Goal: Answer question/provide support: Share knowledge or assist other users

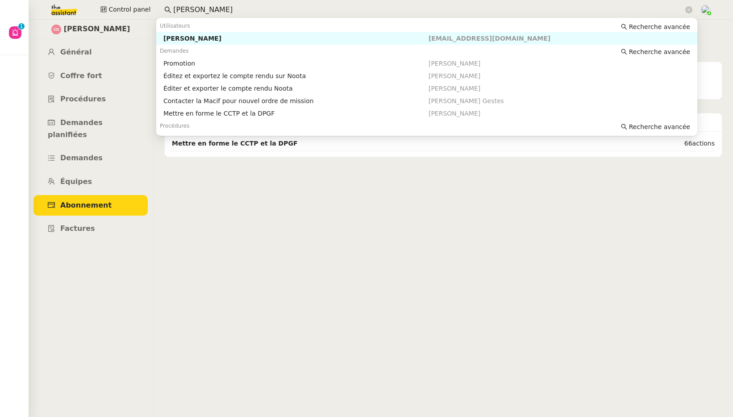
click at [152, 2] on div "Control panel cédric dom" at bounding box center [366, 10] width 688 height 20
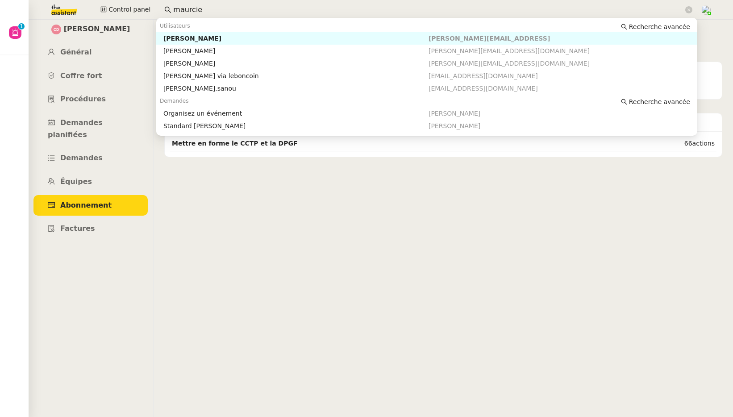
click at [190, 37] on div "Maurice N'Diaye" at bounding box center [295, 38] width 265 height 8
type input "maurcie"
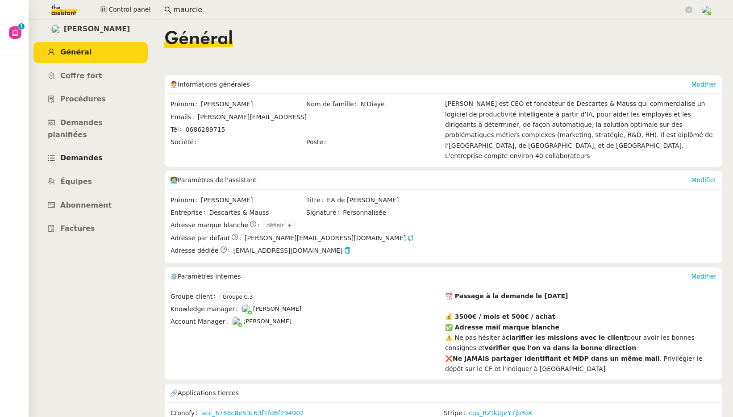
click at [88, 154] on span "Demandes" at bounding box center [81, 158] width 42 height 8
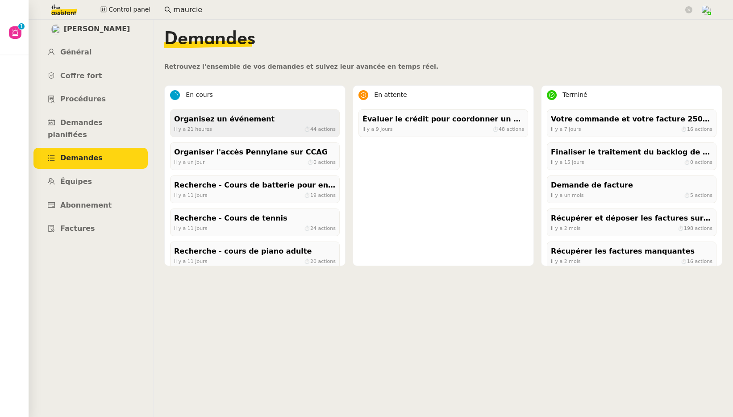
click at [209, 129] on span "il y a 21 heures" at bounding box center [193, 129] width 38 height 6
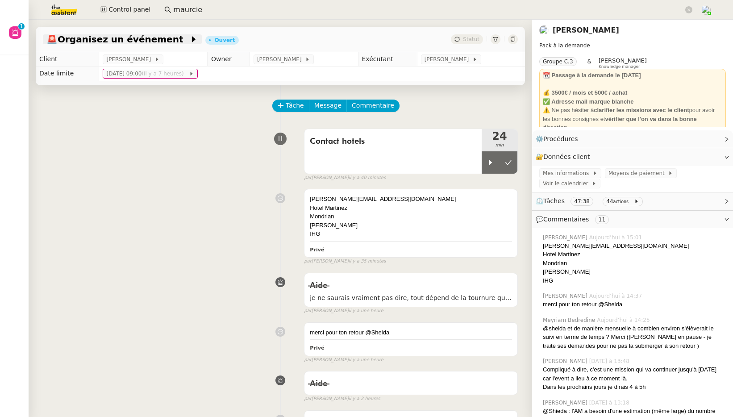
click at [145, 40] on span "🚨 Organisez un événement" at bounding box center [117, 39] width 143 height 9
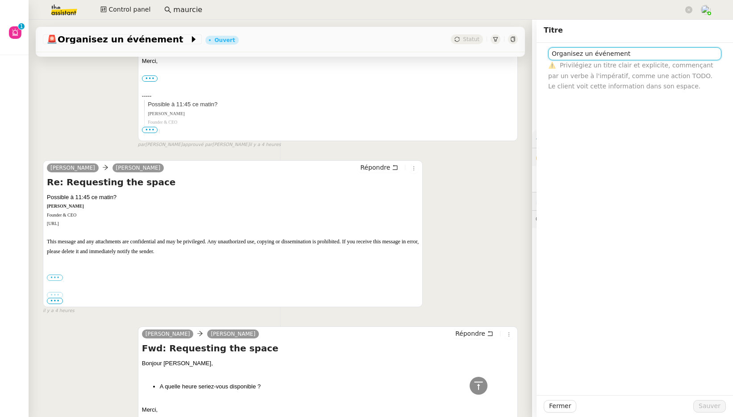
scroll to position [1904, 0]
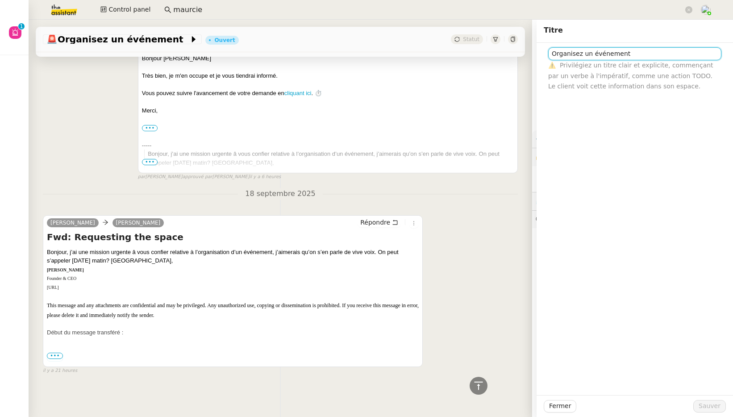
click at [602, 56] on input "Organisez un événement" at bounding box center [634, 53] width 173 height 13
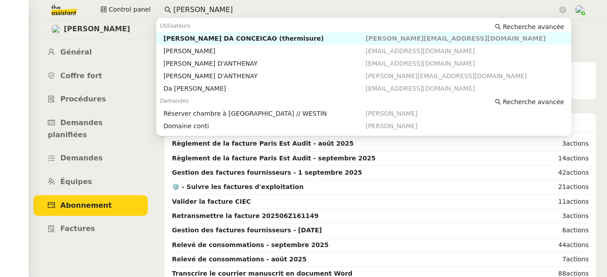
drag, startPoint x: 218, startPoint y: 7, endPoint x: 156, endPoint y: 0, distance: 62.8
click at [159, 0] on app-search-bar "[PERSON_NAME]" at bounding box center [364, 10] width 411 height 20
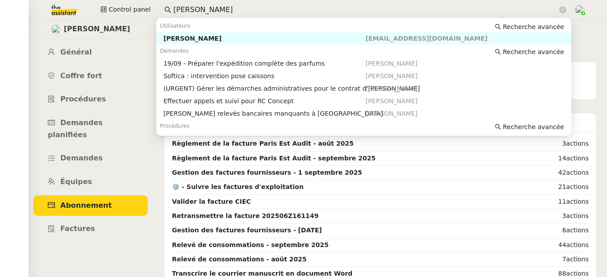
click at [170, 36] on div "[PERSON_NAME]" at bounding box center [264, 38] width 202 height 8
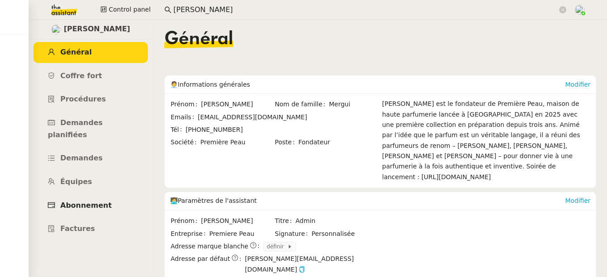
click at [101, 195] on link "Abonnement" at bounding box center [90, 205] width 114 height 21
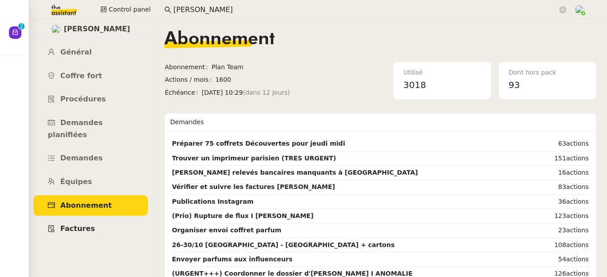
click at [85, 224] on span "Factures" at bounding box center [77, 228] width 35 height 8
click at [79, 52] on span "Général" at bounding box center [75, 52] width 31 height 8
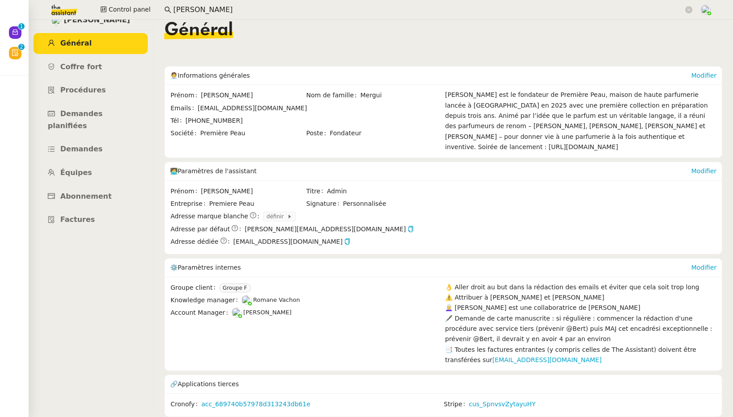
scroll to position [35, 0]
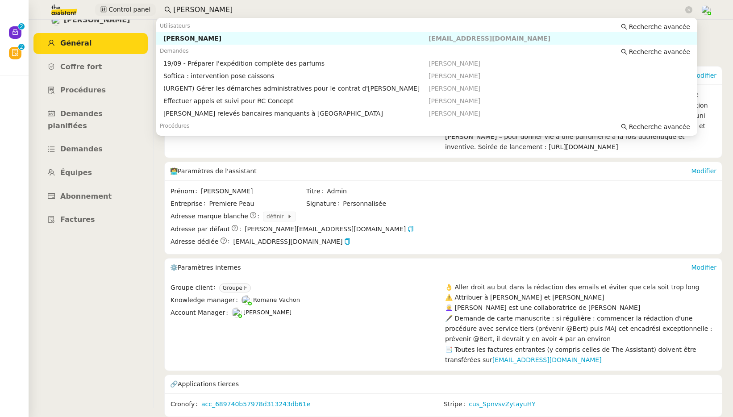
drag, startPoint x: 183, startPoint y: 4, endPoint x: 142, endPoint y: 4, distance: 40.2
click at [142, 4] on div "Control panel pierre mer" at bounding box center [366, 10] width 688 height 20
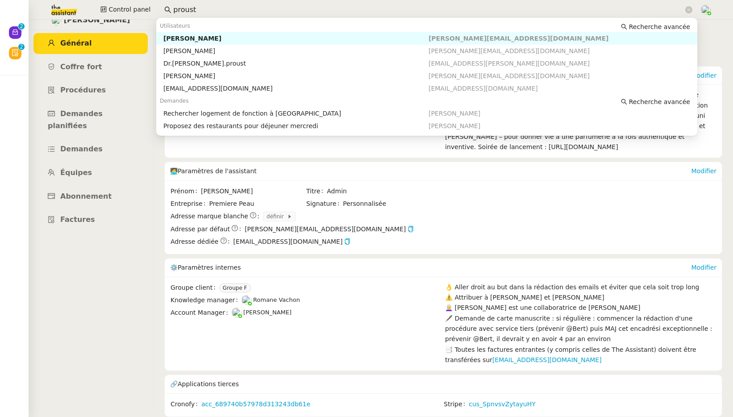
click at [185, 41] on div "[PERSON_NAME]" at bounding box center [295, 38] width 265 height 8
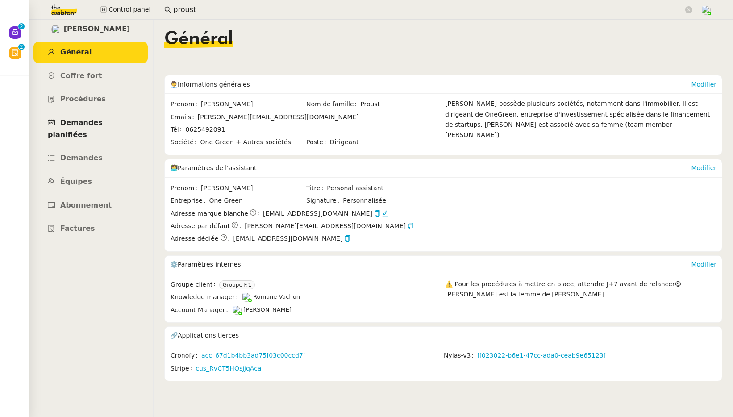
click at [96, 127] on link "Demandes planifiées" at bounding box center [90, 128] width 114 height 33
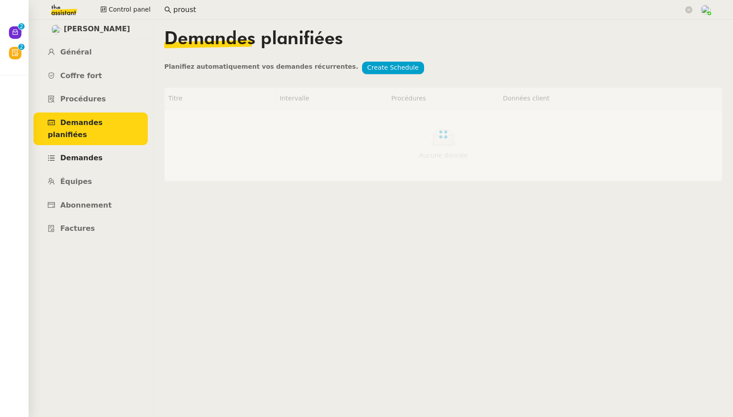
click at [89, 148] on link "Demandes" at bounding box center [90, 158] width 114 height 21
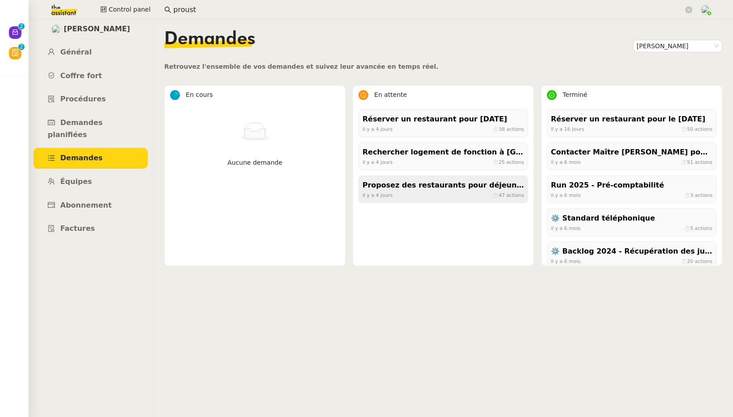
click at [450, 190] on div "Proposez des restaurants pour déjeuner mercredi" at bounding box center [443, 185] width 162 height 12
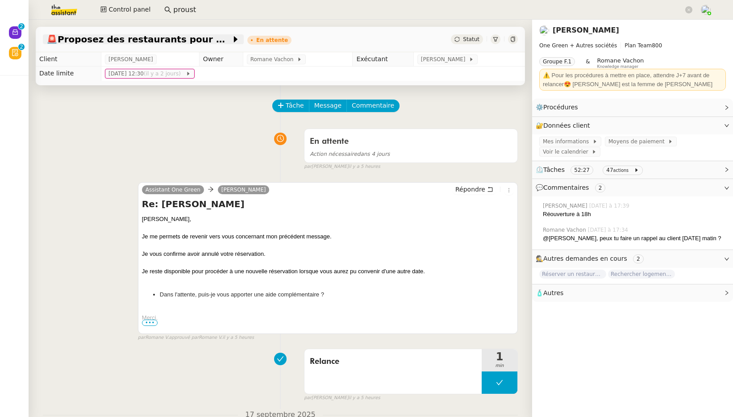
click at [158, 43] on span "🚨 Proposez des restaurants pour déjeuner mercredi" at bounding box center [138, 39] width 185 height 9
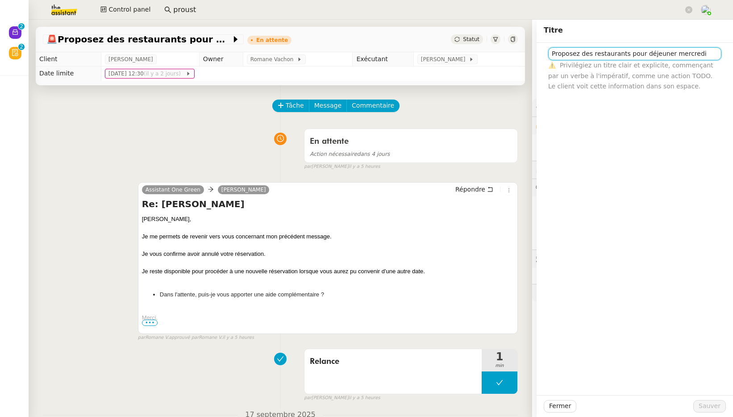
drag, startPoint x: 708, startPoint y: 54, endPoint x: 536, endPoint y: 58, distance: 172.8
click at [536, 58] on div "Proposez des restaurants pour déjeuner mercredi ⚠️ Privilégiez un titre clair e…" at bounding box center [634, 67] width 196 height 49
click at [557, 276] on span "Fermer" at bounding box center [560, 406] width 22 height 10
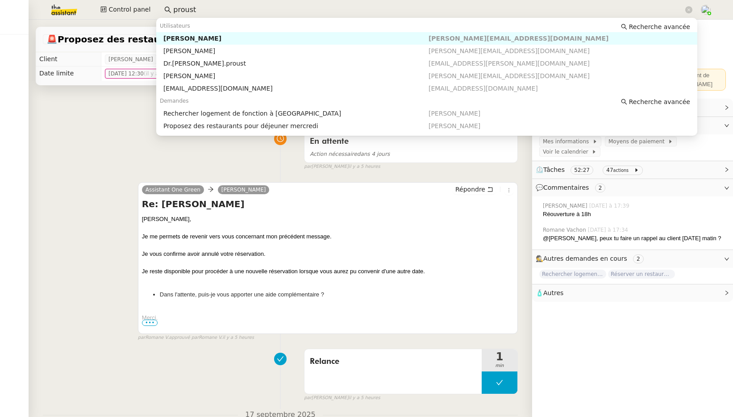
drag, startPoint x: 176, startPoint y: 8, endPoint x: 156, endPoint y: 8, distance: 20.1
click at [159, 8] on nz-input-group "proust" at bounding box center [428, 9] width 538 height 13
click at [192, 41] on div "[PERSON_NAME]" at bounding box center [295, 38] width 265 height 8
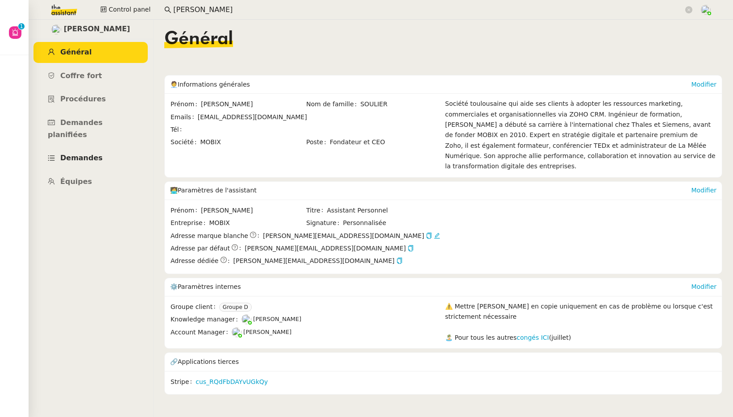
click at [79, 154] on span "Demandes" at bounding box center [81, 158] width 42 height 8
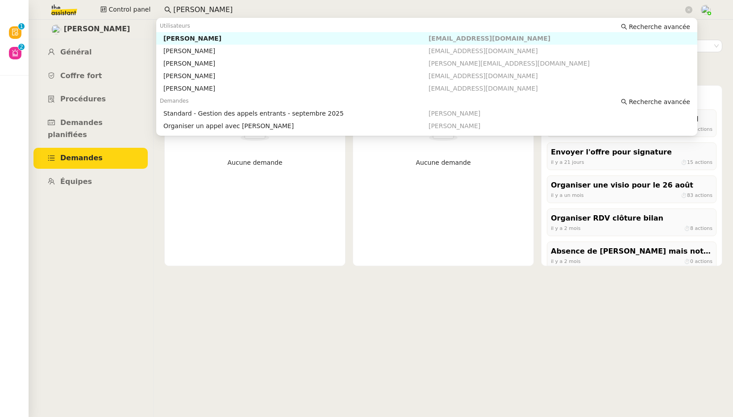
drag, startPoint x: 224, startPoint y: 5, endPoint x: 154, endPoint y: 0, distance: 69.8
click at [154, 0] on div "Control panel thomas soulier" at bounding box center [366, 10] width 688 height 20
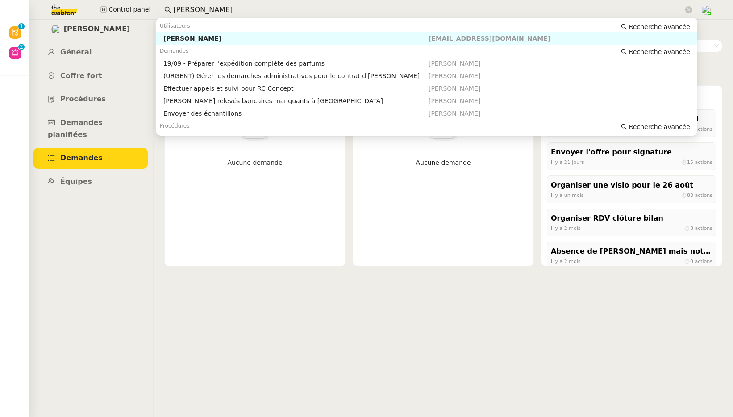
click at [176, 38] on div "Pierre Mergui" at bounding box center [295, 38] width 265 height 8
type input "pierre mergu"
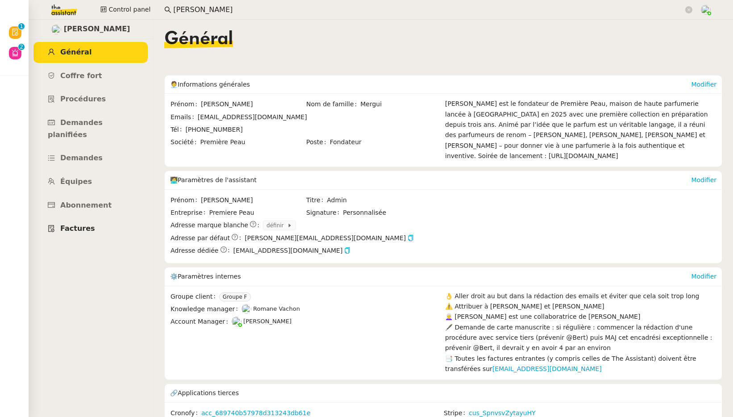
click at [80, 224] on span "Factures" at bounding box center [77, 228] width 35 height 8
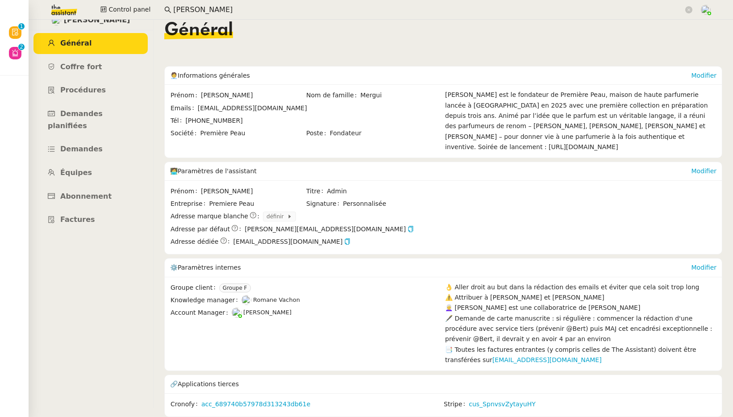
scroll to position [35, 0]
click at [486, 276] on link "cus_SpnvsvZytayuHY" at bounding box center [502, 404] width 67 height 10
click at [81, 186] on link "Abonnement" at bounding box center [90, 196] width 114 height 21
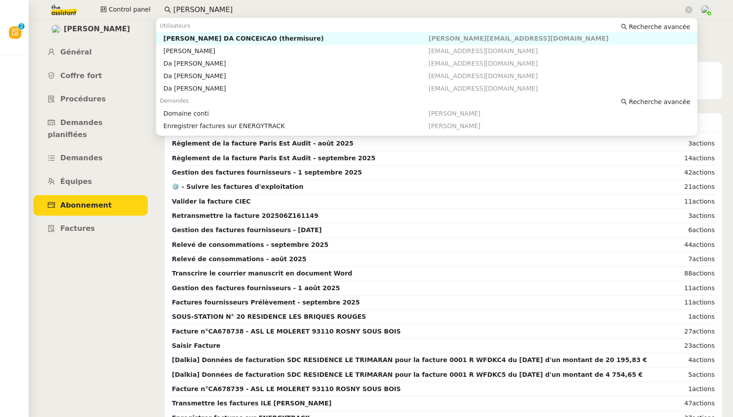
click at [199, 7] on input "[PERSON_NAME]" at bounding box center [428, 10] width 510 height 12
click at [199, 7] on input "charles da c" at bounding box center [428, 10] width 510 height 12
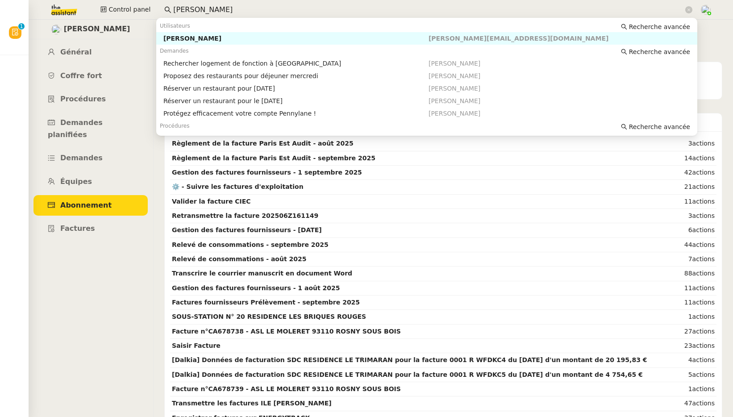
click at [216, 37] on div "Jerome Proust" at bounding box center [295, 38] width 265 height 8
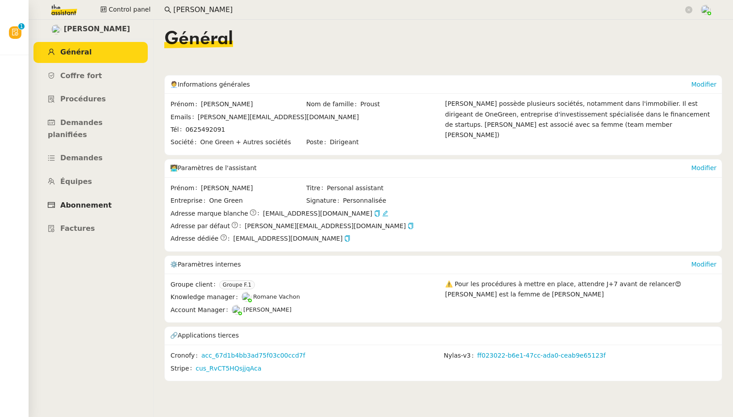
click at [96, 197] on link "Abonnement" at bounding box center [90, 205] width 114 height 21
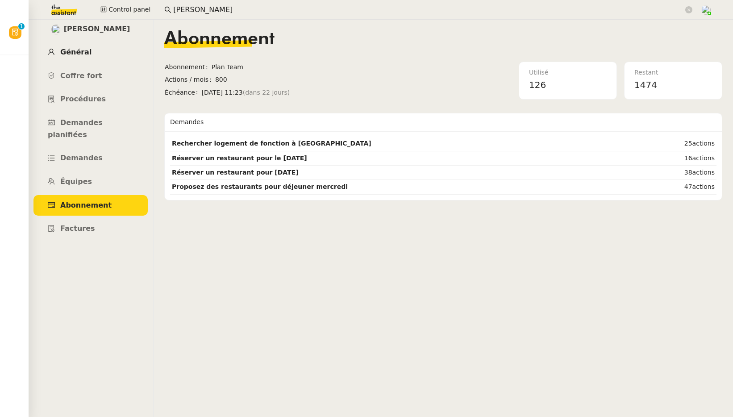
click at [84, 52] on span "Général" at bounding box center [75, 52] width 31 height 8
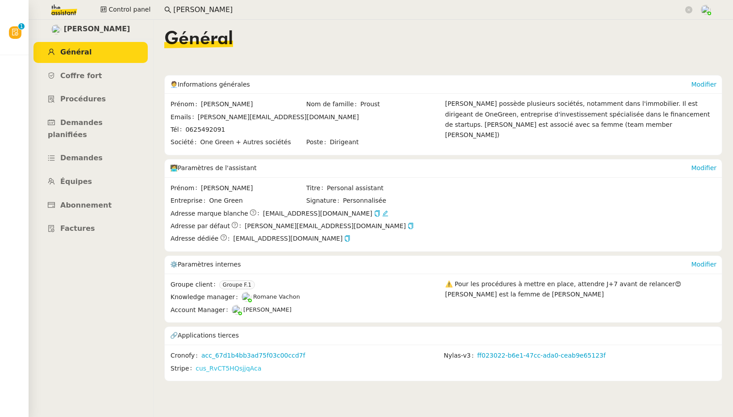
click at [241, 371] on link "cus_RvCT5HQsjjqAca" at bounding box center [228, 368] width 66 height 10
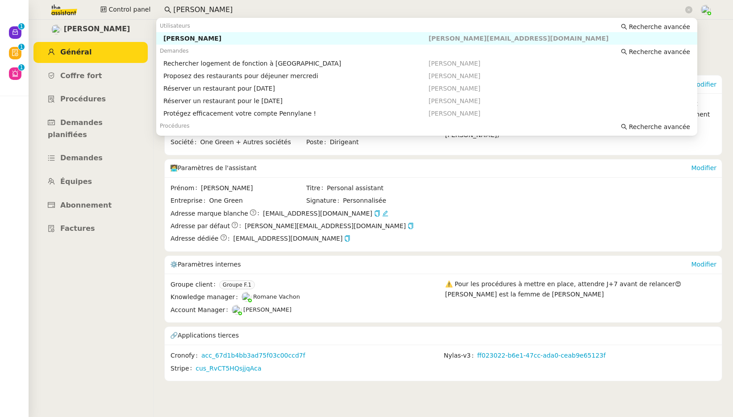
drag, startPoint x: 217, startPoint y: 9, endPoint x: 154, endPoint y: 9, distance: 63.4
click at [154, 9] on div "Control panel jerome prous" at bounding box center [366, 10] width 688 height 20
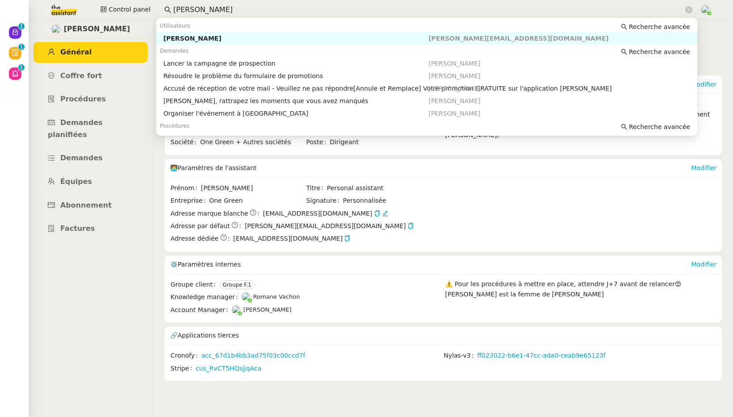
click at [187, 35] on div "Astrid Brucker" at bounding box center [295, 38] width 265 height 8
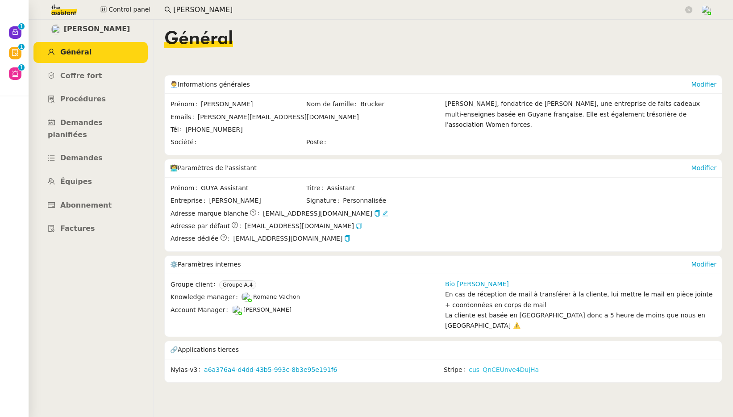
click at [469, 365] on link "cus_QnCEUnve4DujHa" at bounding box center [504, 370] width 70 height 10
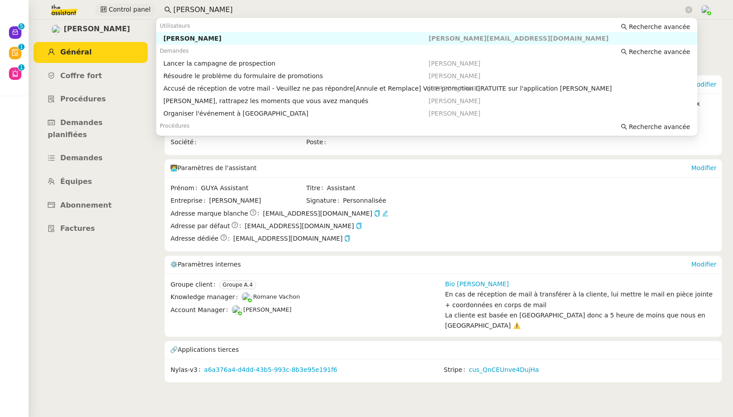
drag, startPoint x: 217, startPoint y: 4, endPoint x: 142, endPoint y: 5, distance: 74.5
click at [142, 5] on div "Control panel astrid br" at bounding box center [366, 10] width 688 height 20
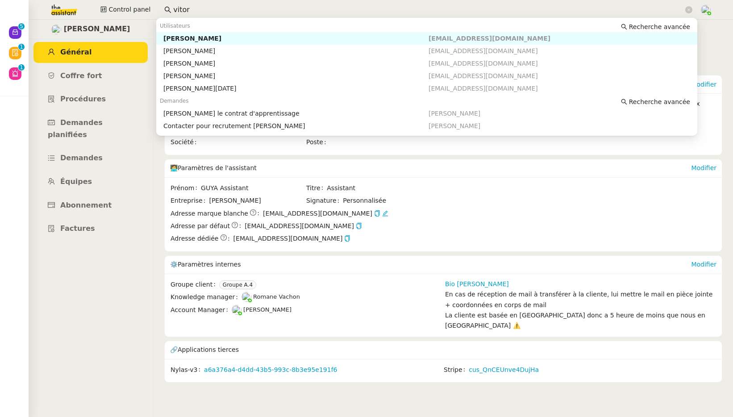
click at [195, 36] on div "Vitor Alvites" at bounding box center [295, 38] width 265 height 8
type input "vitor"
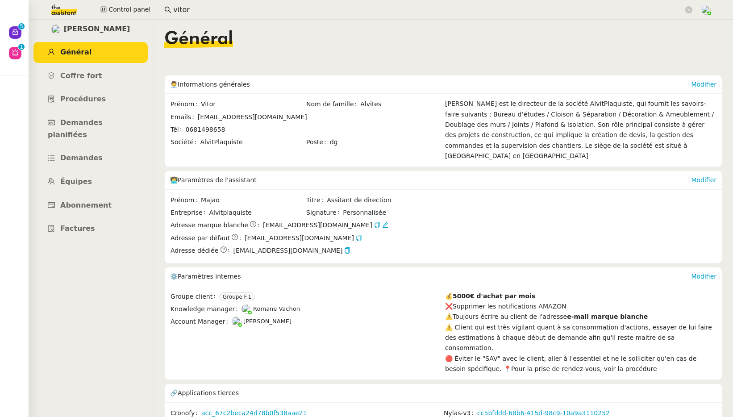
click at [0, 0] on nz-layout "Nouveau 0 1 2 3 4 5 6 7 8 9 Aide 0 1 2 3 4 5 6 7 8 9 Mes demandes Control panel…" at bounding box center [366, 208] width 733 height 417
click at [89, 201] on span "Abonnement" at bounding box center [85, 205] width 51 height 8
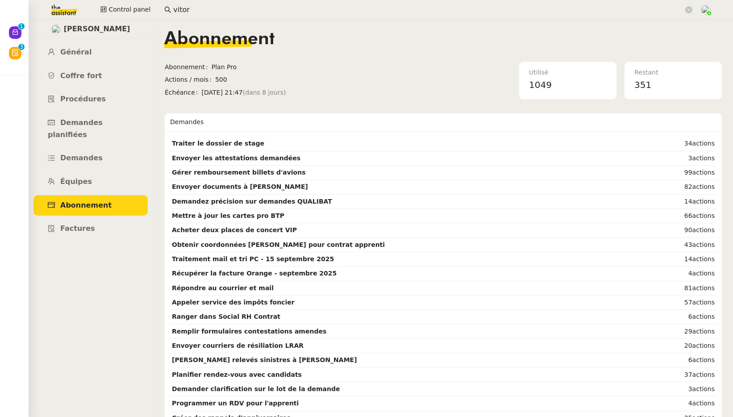
scroll to position [0, 7]
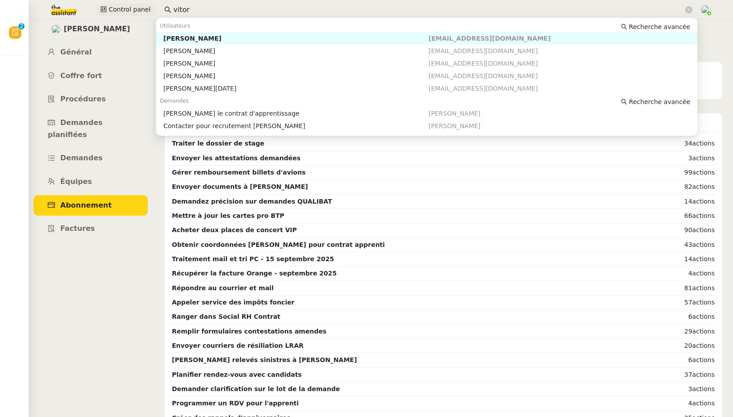
drag, startPoint x: 193, startPoint y: 11, endPoint x: 132, endPoint y: 7, distance: 61.2
click at [132, 7] on div "Control panel vitor" at bounding box center [366, 10] width 688 height 20
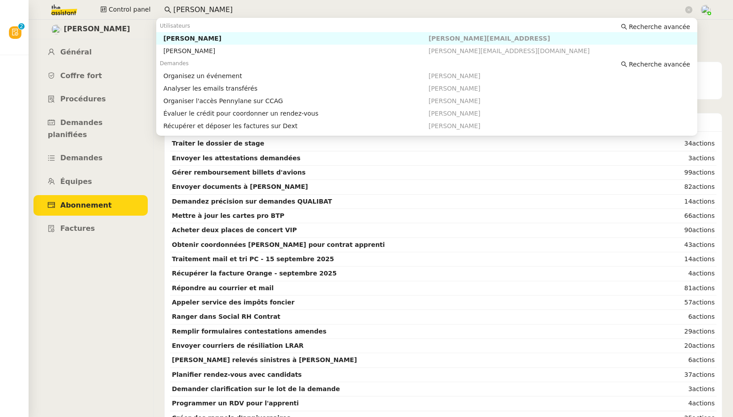
click at [201, 38] on div "Maurice N'Diaye" at bounding box center [295, 38] width 265 height 8
type input "maurice n"
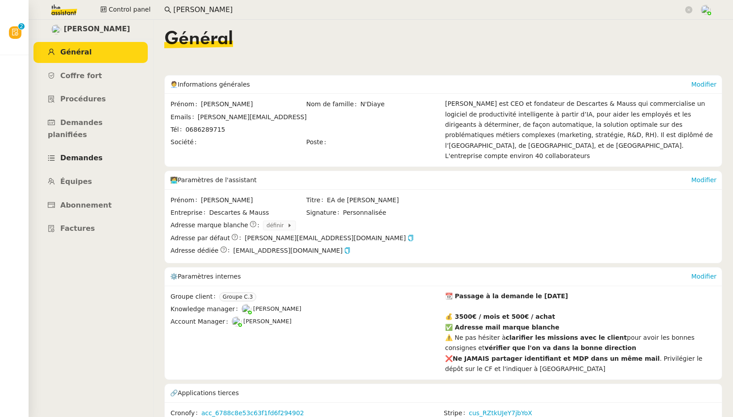
click at [93, 148] on link "Demandes" at bounding box center [90, 158] width 114 height 21
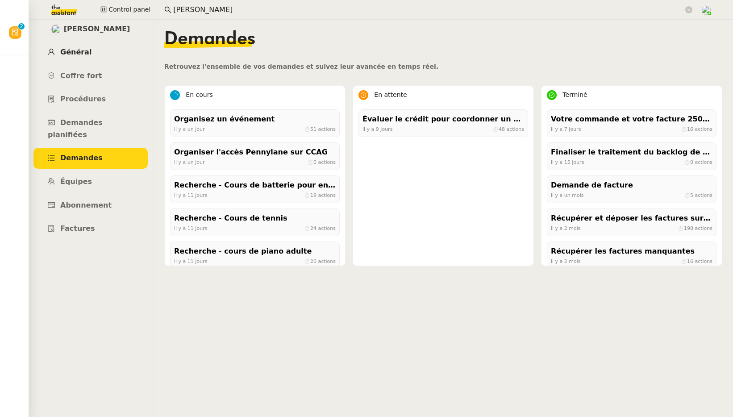
click at [88, 52] on link "Général" at bounding box center [90, 52] width 114 height 21
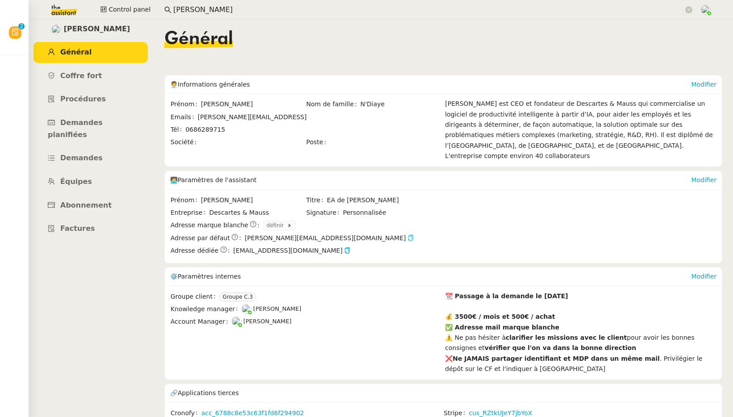
click at [407, 235] on icon "button" at bounding box center [410, 238] width 6 height 6
click at [81, 153] on link "Demandes" at bounding box center [90, 158] width 114 height 21
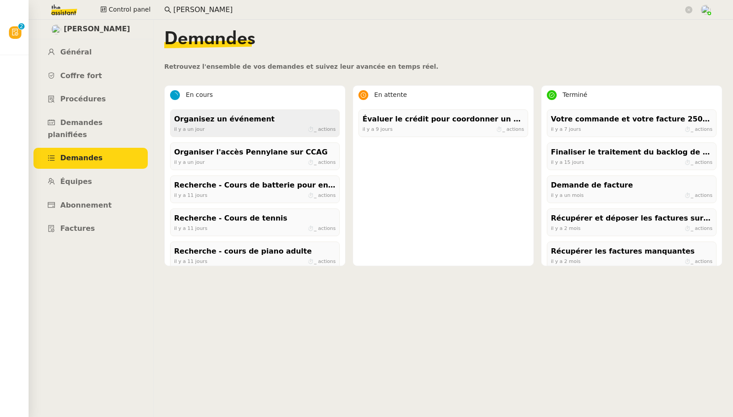
click at [209, 129] on div "il y a un jour ⏱ _ actions" at bounding box center [255, 129] width 162 height 8
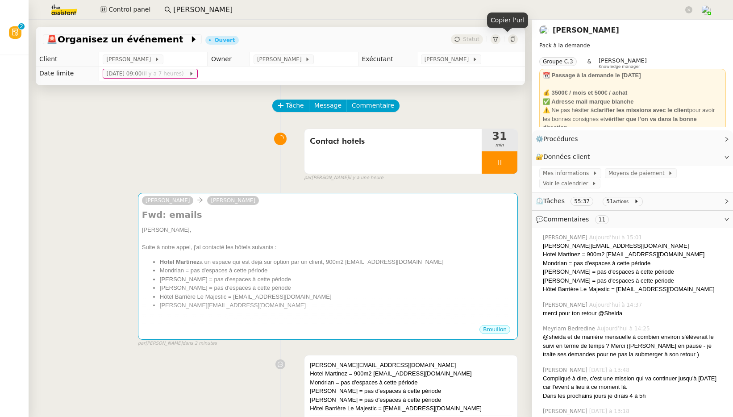
click at [510, 38] on icon at bounding box center [512, 39] width 5 height 5
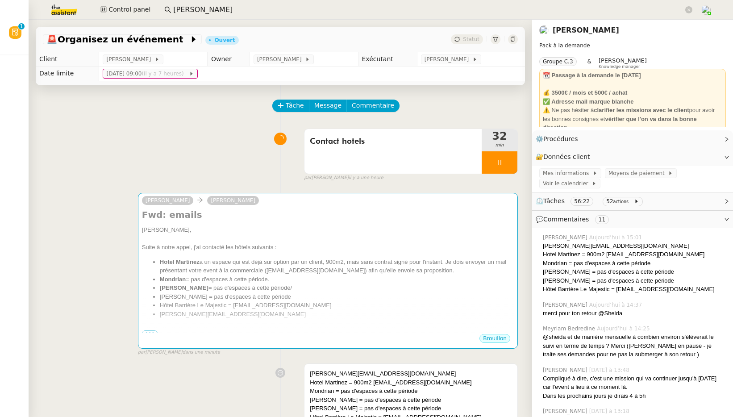
click at [595, 30] on link "Maurice N'Diaye" at bounding box center [586, 30] width 66 height 8
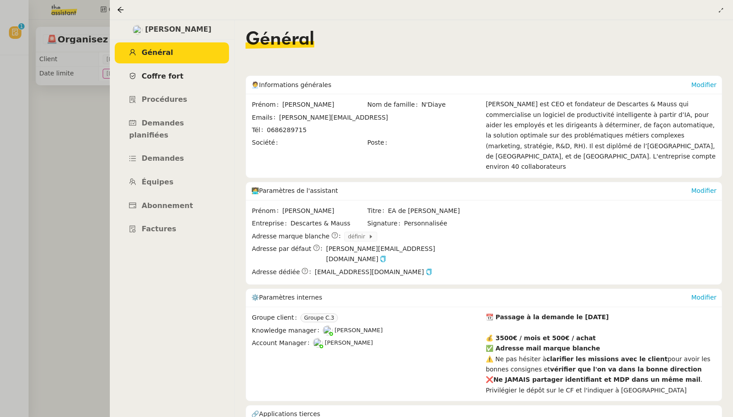
click at [144, 78] on span "Coffre fort" at bounding box center [162, 76] width 42 height 8
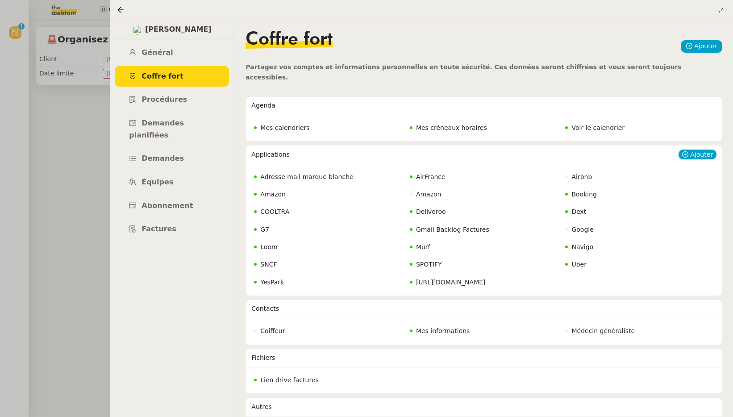
click at [297, 173] on span "Adresse mail marque blanche" at bounding box center [306, 176] width 93 height 7
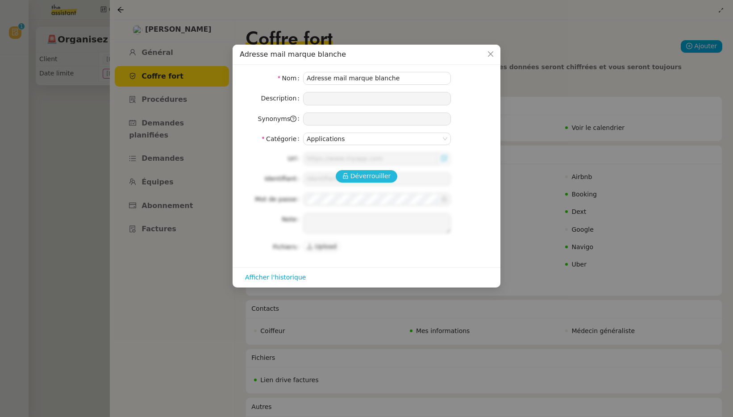
click at [370, 176] on span "Déverrouiller" at bounding box center [370, 176] width 41 height 10
type input "https://www.microsoft.com/fr-fr/microsoft-365"
type input "alex.clayton@descartesmauss.ai"
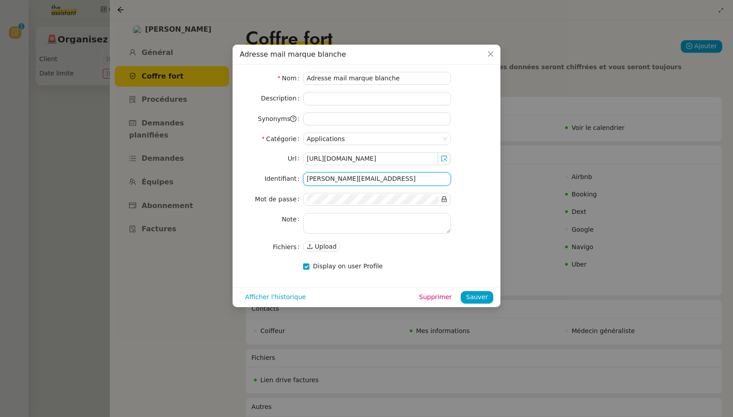
drag, startPoint x: 406, startPoint y: 179, endPoint x: 279, endPoint y: 178, distance: 127.2
click at [279, 178] on nz-form-item "Identifiant alex.clayton@descartesmauss.ai" at bounding box center [367, 178] width 254 height 13
click at [490, 55] on icon "Close" at bounding box center [490, 53] width 5 height 5
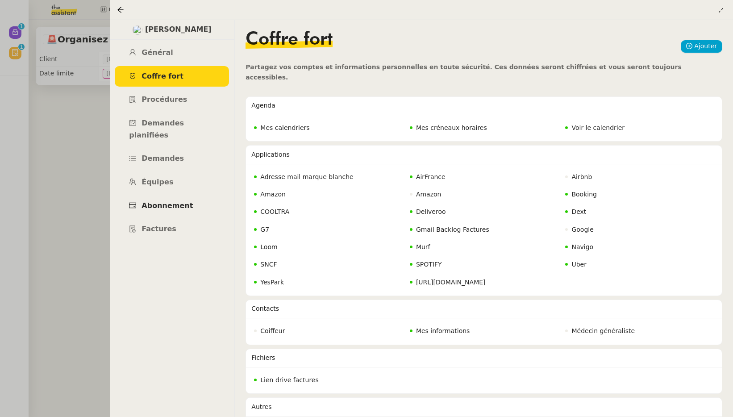
click at [177, 201] on span "Abonnement" at bounding box center [166, 205] width 51 height 8
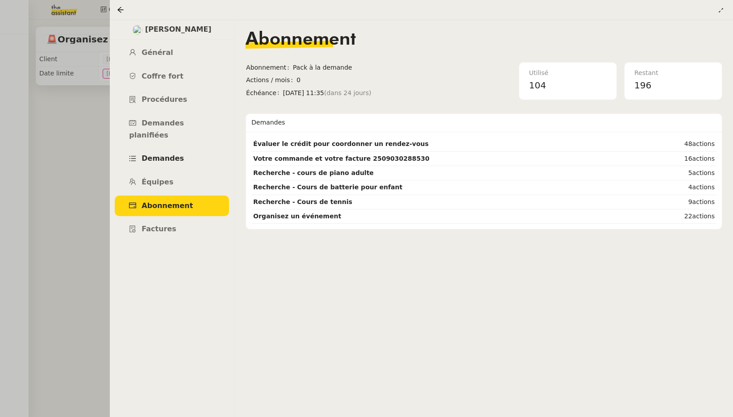
click at [163, 152] on link "Demandes" at bounding box center [172, 158] width 114 height 21
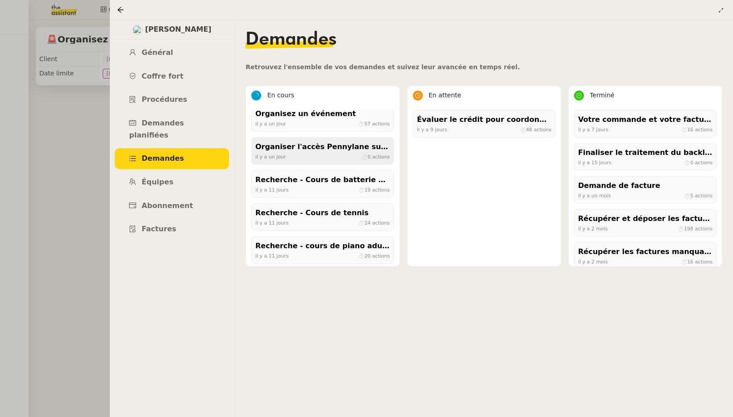
scroll to position [9, 0]
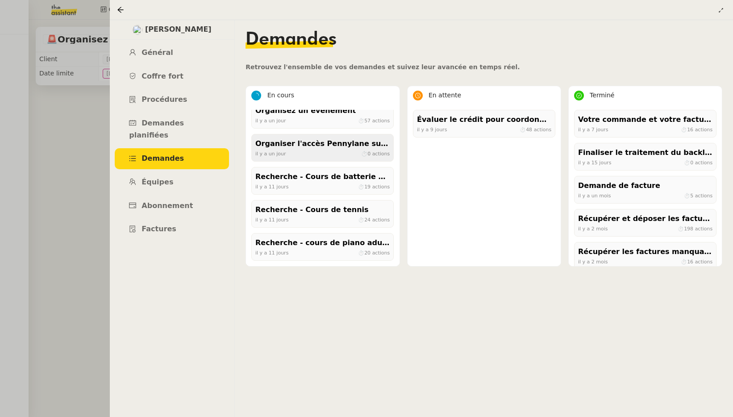
click at [304, 156] on div "il y a un jour ⏱ 0 actions" at bounding box center [322, 154] width 134 height 8
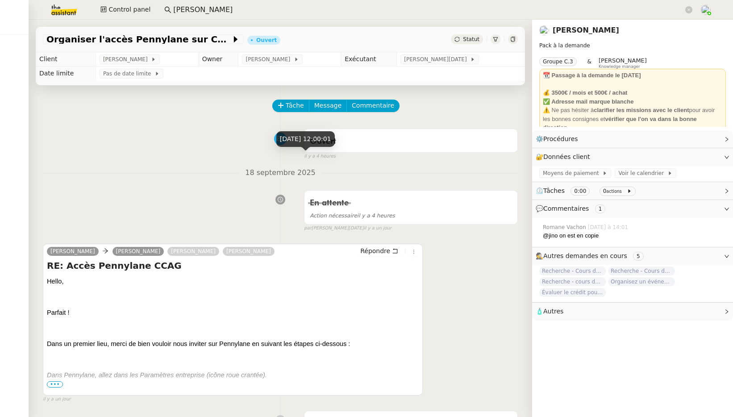
scroll to position [183, 0]
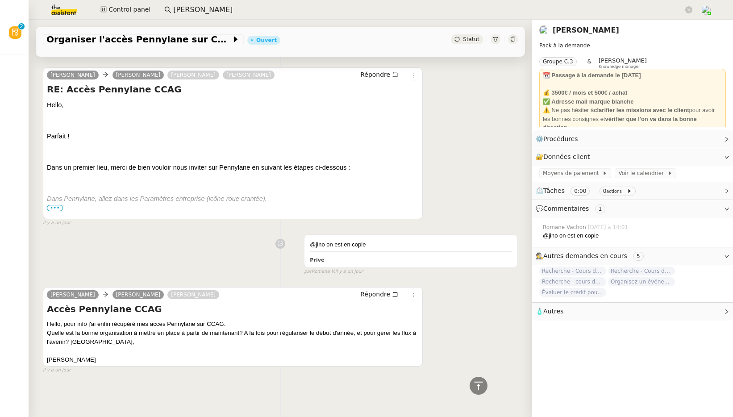
click at [570, 32] on link "Maurice N'Diaye" at bounding box center [586, 30] width 66 height 8
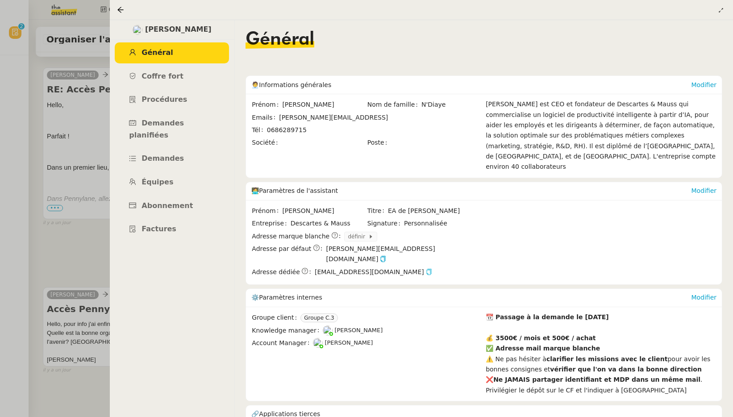
click at [426, 269] on icon "button" at bounding box center [428, 272] width 5 height 6
click at [122, 10] on icon at bounding box center [121, 10] width 6 height 6
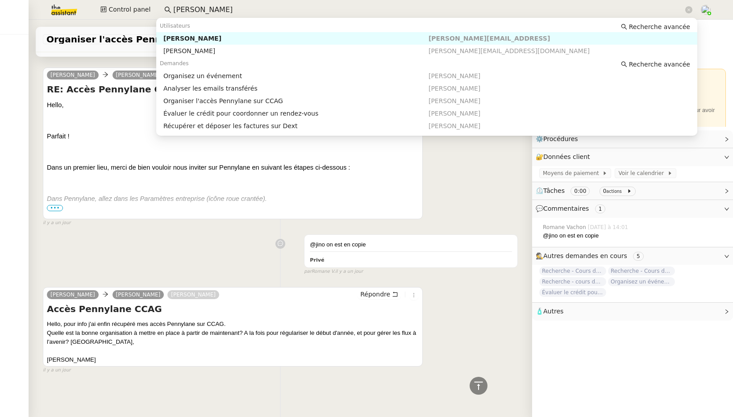
drag, startPoint x: 204, startPoint y: 10, endPoint x: 144, endPoint y: 3, distance: 61.2
click at [144, 3] on div "Control panel maurice n" at bounding box center [366, 10] width 688 height 20
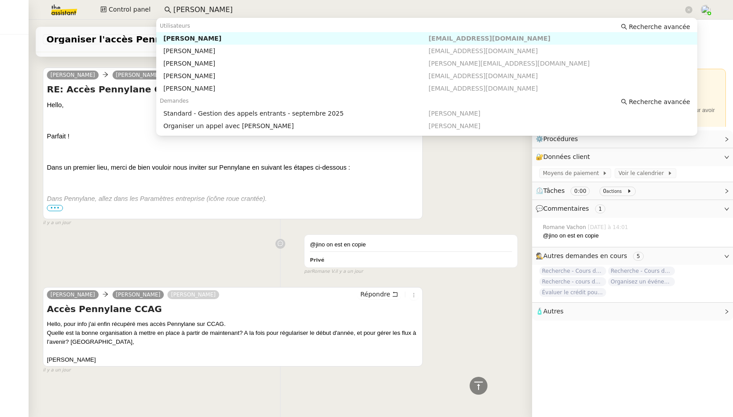
click at [171, 37] on div "[PERSON_NAME]" at bounding box center [295, 38] width 265 height 8
type input "thomas sou"
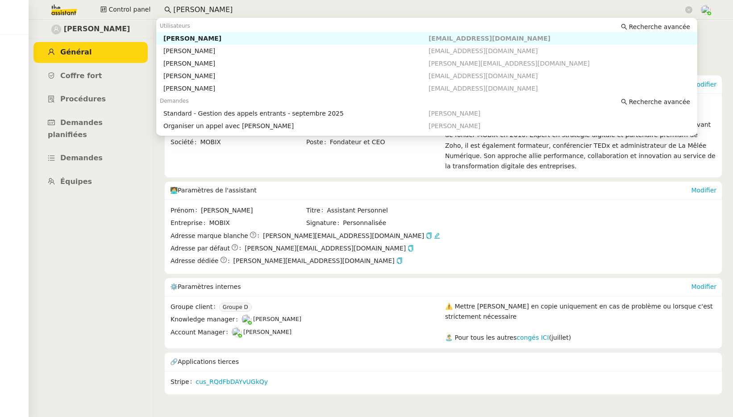
click at [224, 10] on input "thomas sou" at bounding box center [428, 10] width 510 height 12
click at [220, 62] on div "[PERSON_NAME]" at bounding box center [295, 63] width 265 height 8
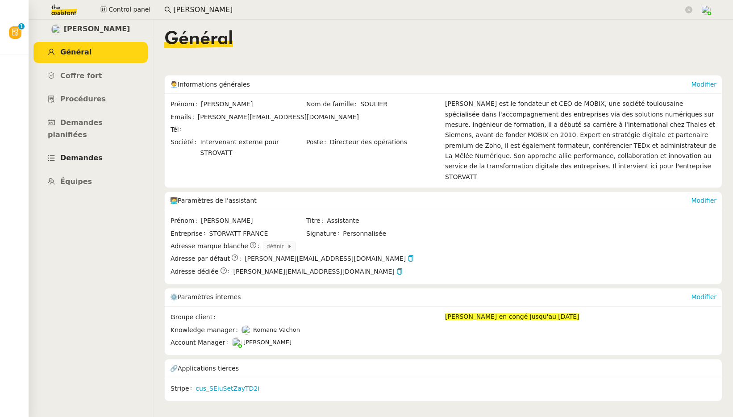
click at [92, 154] on span "Demandes" at bounding box center [81, 158] width 42 height 8
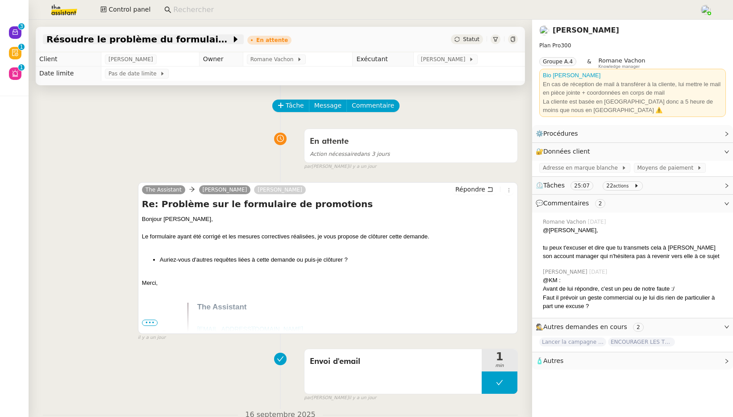
click at [165, 38] on span "Résoudre le problème du formulaire de promotions" at bounding box center [138, 39] width 185 height 9
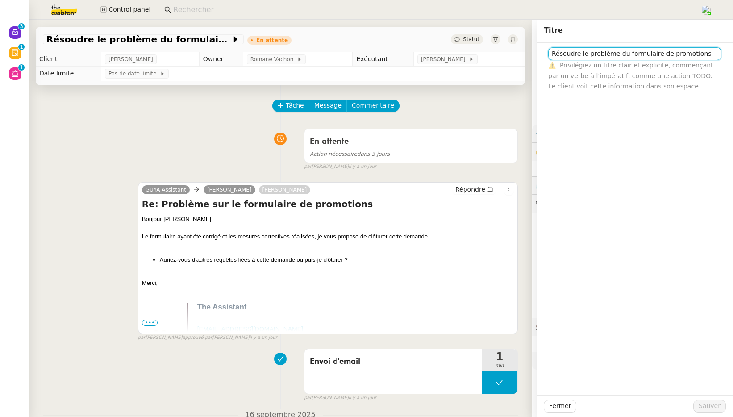
click at [587, 55] on input "Résoudre le problème du formulaire de promotions" at bounding box center [634, 53] width 173 height 13
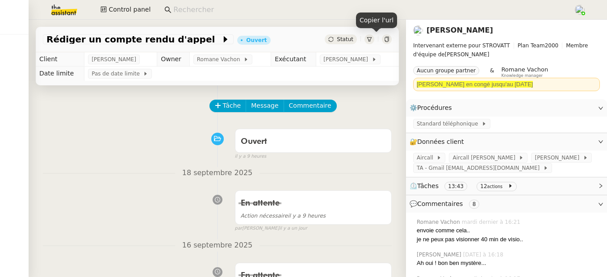
click at [384, 40] on icon at bounding box center [386, 39] width 5 height 5
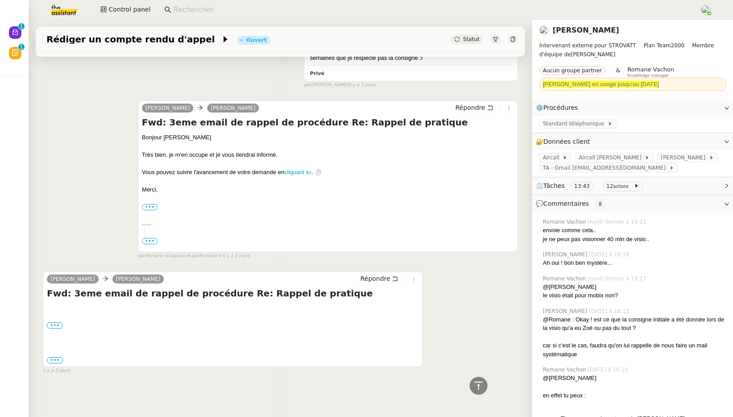
scroll to position [1444, 0]
click at [52, 276] on label "•••" at bounding box center [55, 325] width 16 height 6
click at [0, 0] on input "•••" at bounding box center [0, 0] width 0 height 0
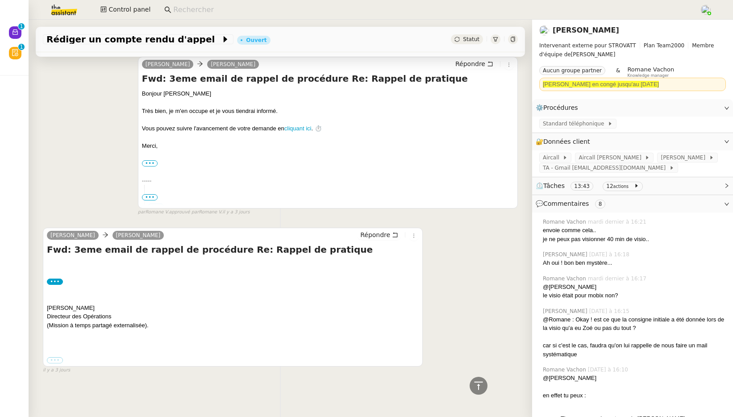
click at [57, 276] on label "•••" at bounding box center [55, 360] width 16 height 6
click at [0, 0] on input "•••" at bounding box center [0, 0] width 0 height 0
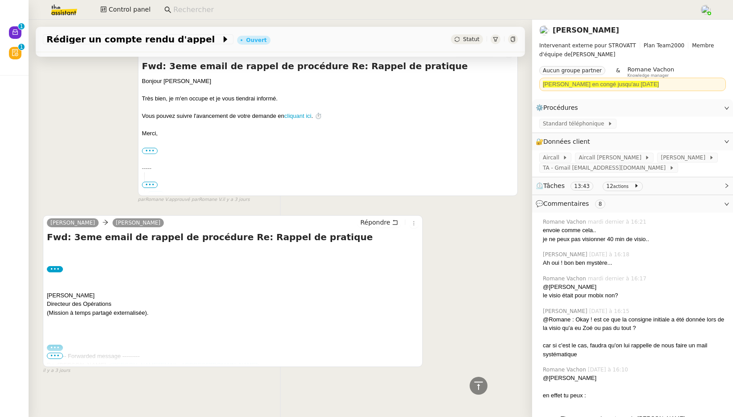
scroll to position [1500, 0]
click at [59, 276] on span "•••" at bounding box center [55, 356] width 16 height 6
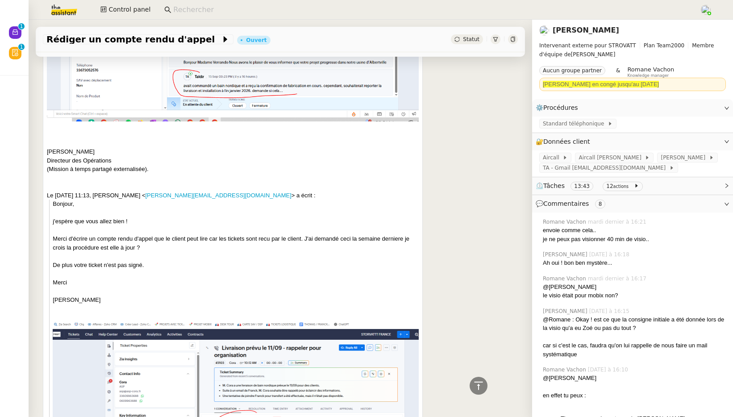
scroll to position [2074, 0]
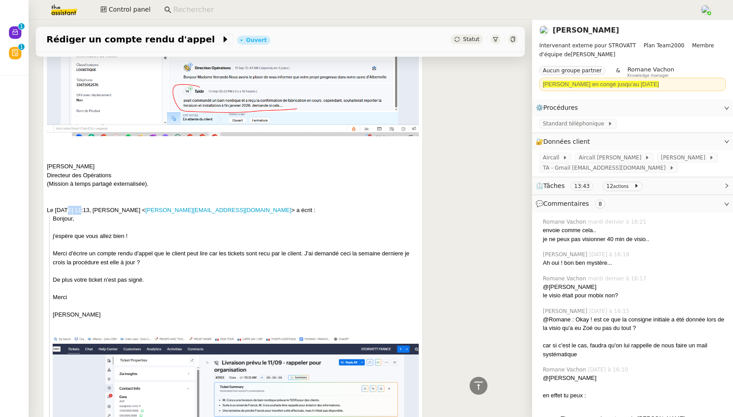
drag, startPoint x: 67, startPoint y: 215, endPoint x: 80, endPoint y: 216, distance: 13.5
click at [80, 215] on div "Le [DATE] 11:13, [PERSON_NAME] < [PERSON_NAME][EMAIL_ADDRESS][DOMAIN_NAME] > a …" at bounding box center [233, 210] width 372 height 9
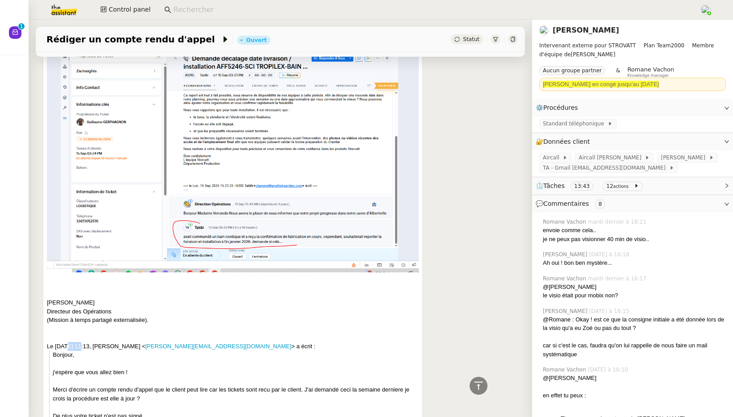
scroll to position [2296, 0]
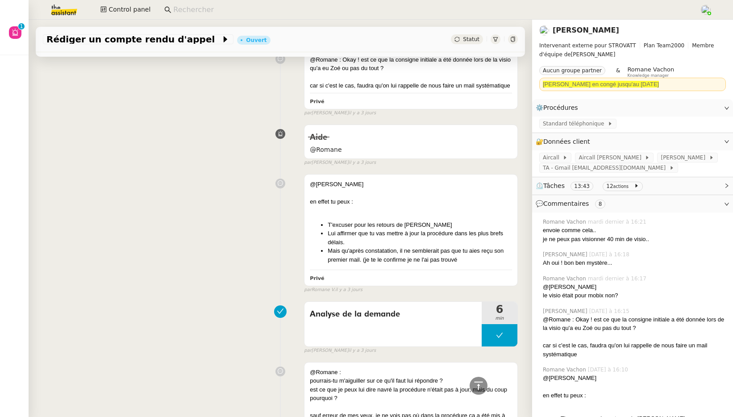
scroll to position [1444, 0]
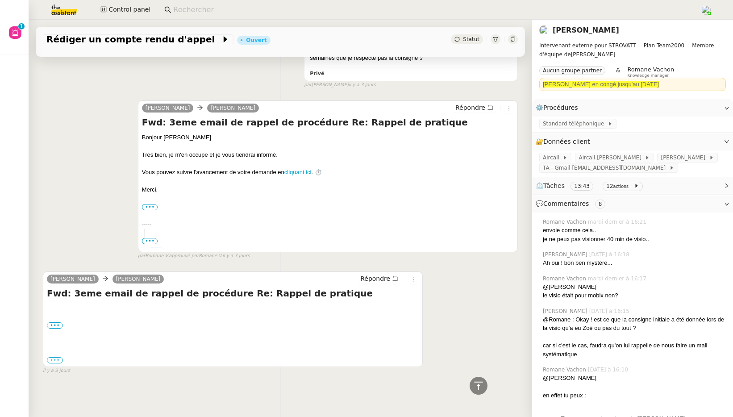
click at [55, 357] on label "•••" at bounding box center [55, 360] width 16 height 6
click at [0, 0] on input "•••" at bounding box center [0, 0] width 0 height 0
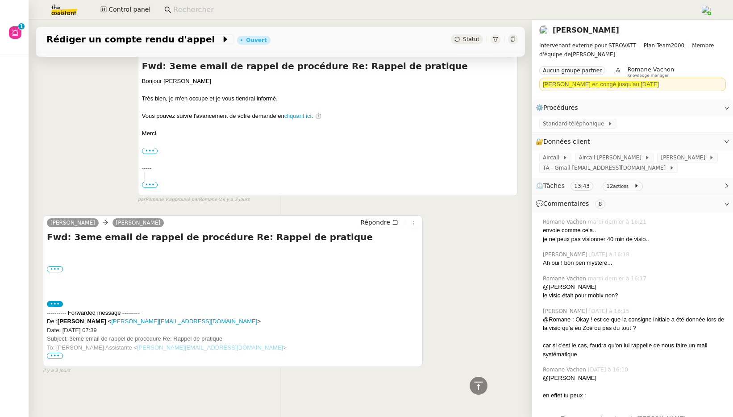
scroll to position [1500, 0]
click at [59, 353] on span "•••" at bounding box center [55, 356] width 16 height 6
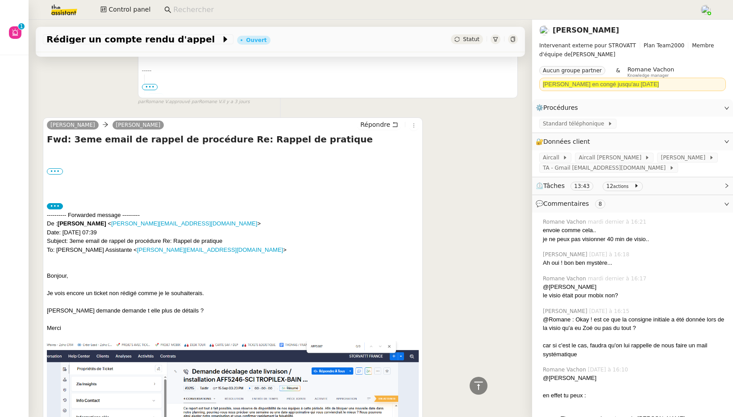
scroll to position [1561, 0]
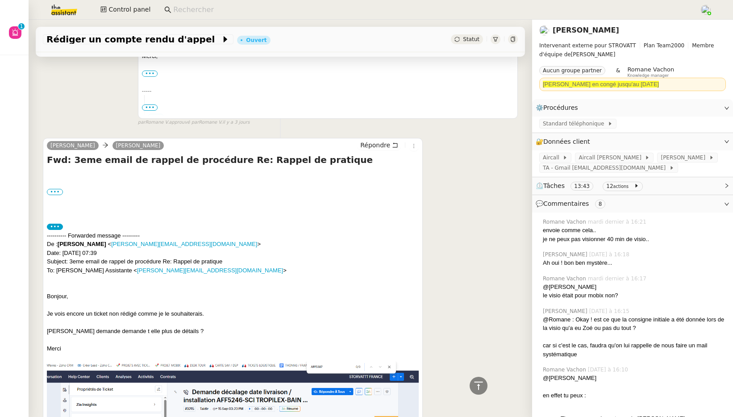
click at [588, 31] on link "[PERSON_NAME]" at bounding box center [586, 30] width 66 height 8
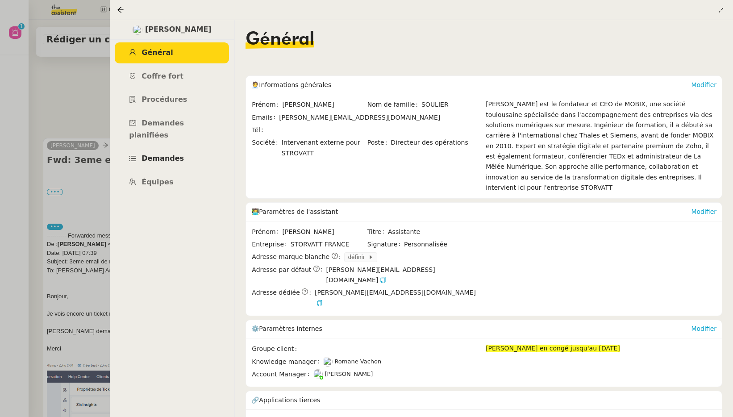
click at [164, 154] on span "Demandes" at bounding box center [162, 158] width 42 height 8
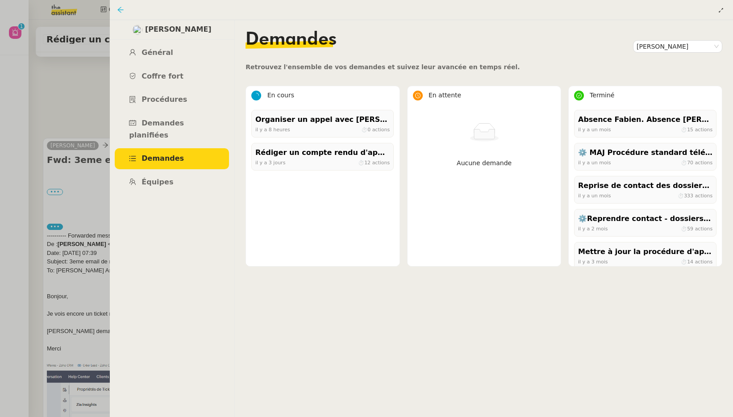
click at [120, 10] on icon at bounding box center [120, 9] width 7 height 7
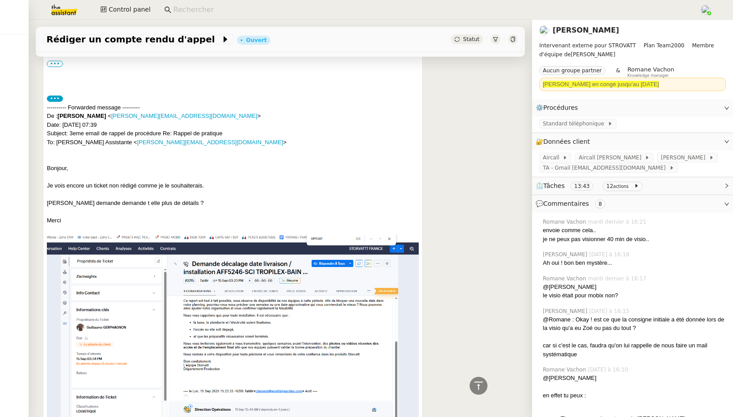
scroll to position [1674, 0]
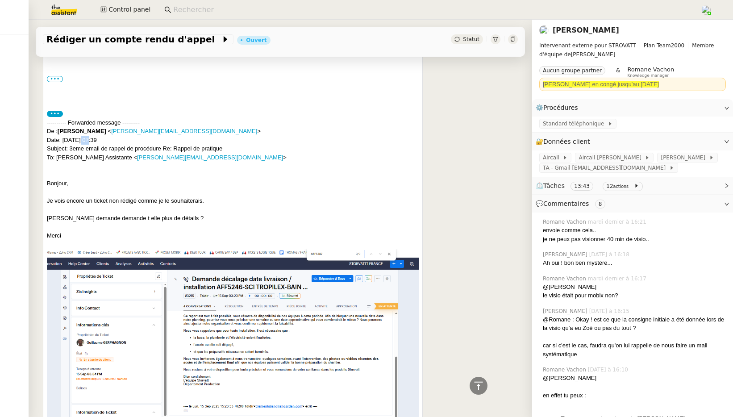
drag, startPoint x: 78, startPoint y: 152, endPoint x: 85, endPoint y: 152, distance: 7.6
click at [85, 152] on div "---------- Forwarded message --------- De : [PERSON_NAME] < [PERSON_NAME][EMAIL…" at bounding box center [233, 140] width 372 height 44
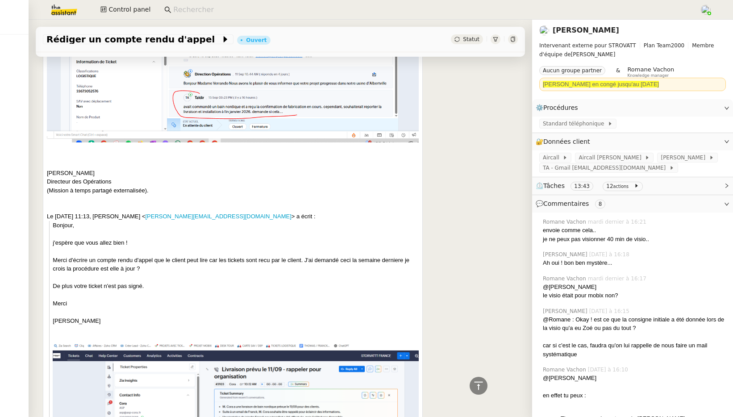
scroll to position [2025, 0]
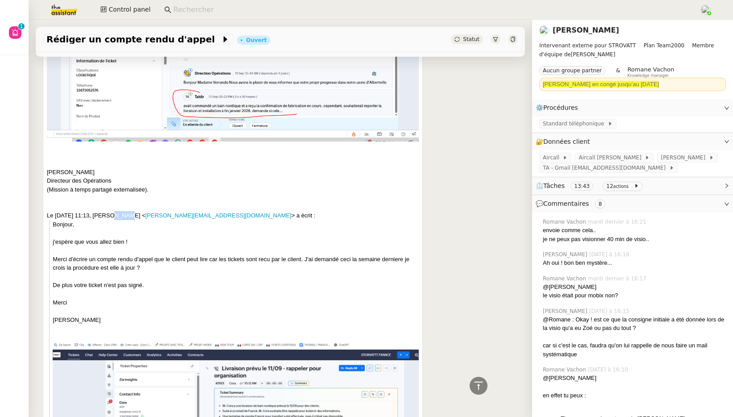
drag, startPoint x: 107, startPoint y: 223, endPoint x: 121, endPoint y: 224, distance: 13.5
click at [121, 220] on div "Le [DATE] 11:13, [PERSON_NAME] < [PERSON_NAME][EMAIL_ADDRESS][DOMAIN_NAME] > a …" at bounding box center [233, 215] width 372 height 9
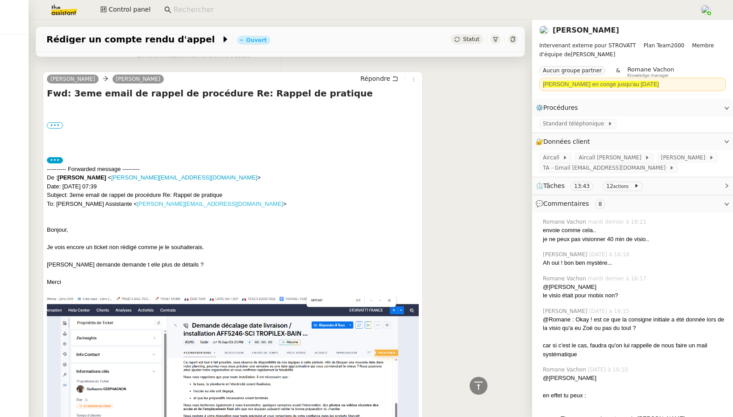
scroll to position [1627, 0]
click at [600, 29] on link "[PERSON_NAME]" at bounding box center [586, 30] width 66 height 8
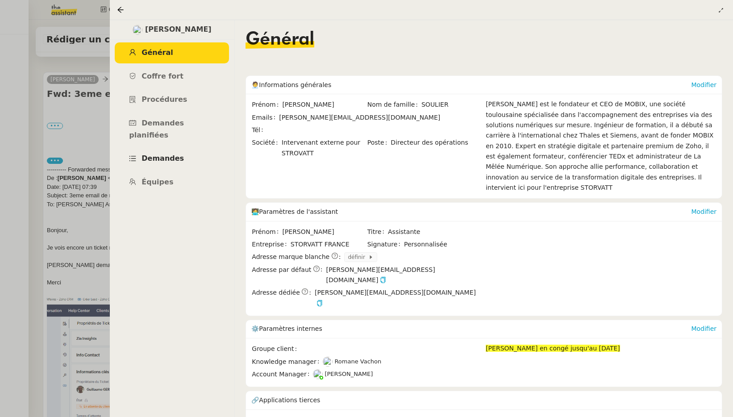
click at [164, 154] on span "Demandes" at bounding box center [162, 158] width 42 height 8
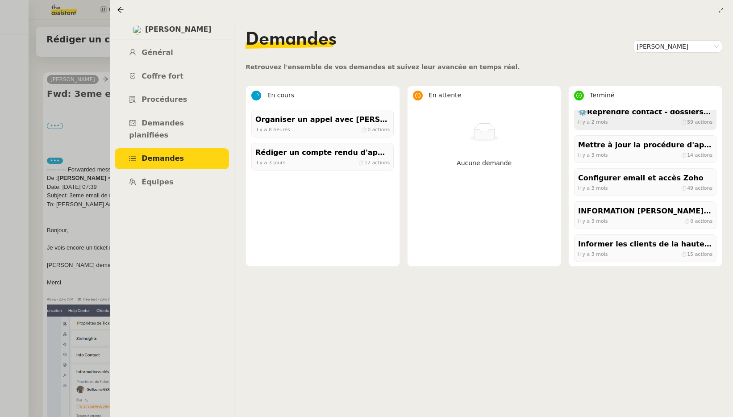
scroll to position [108, 0]
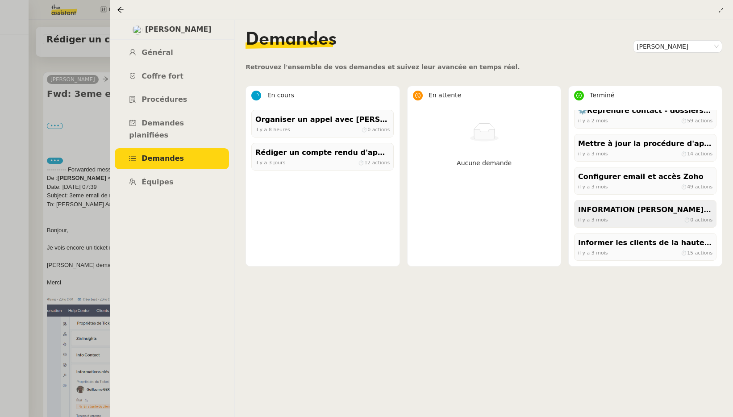
click at [609, 217] on div "[DATE] ⏱ 0 actions" at bounding box center [645, 220] width 134 height 8
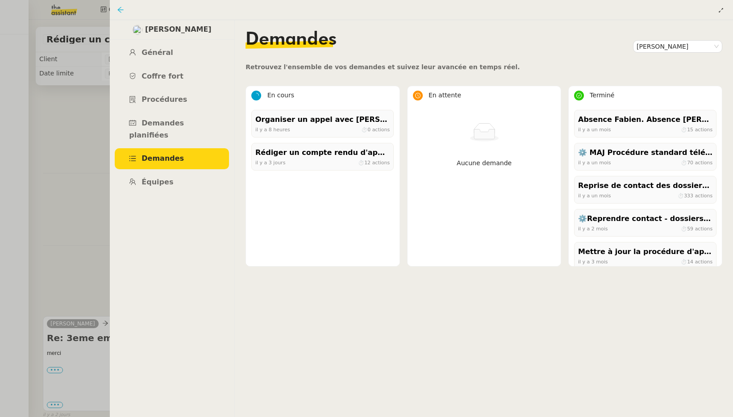
click at [121, 10] on icon at bounding box center [121, 10] width 6 height 6
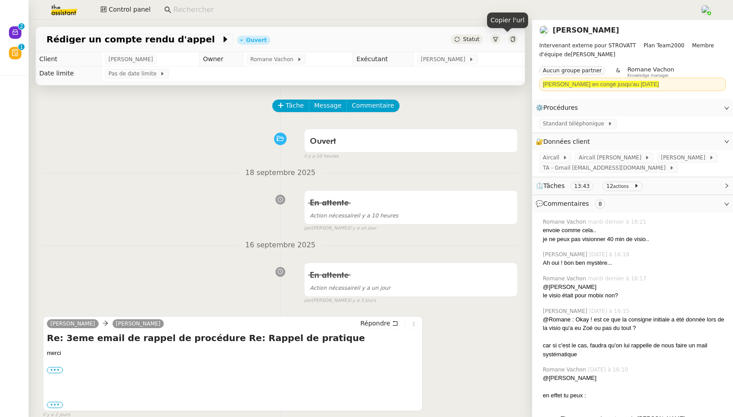
click at [510, 41] on icon at bounding box center [512, 39] width 5 height 5
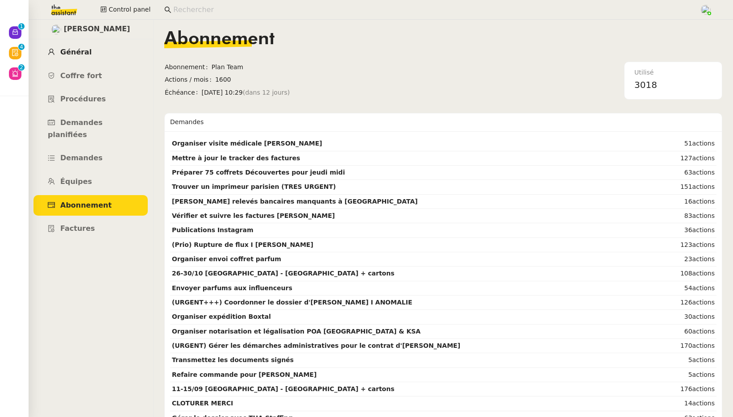
click at [84, 45] on link "Général" at bounding box center [90, 52] width 114 height 21
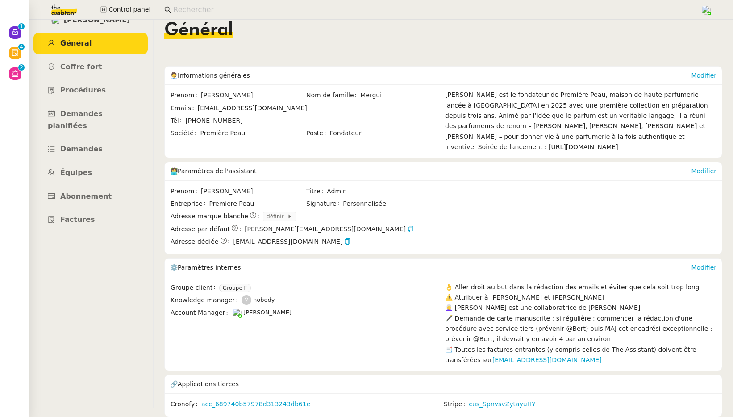
scroll to position [35, 0]
click at [486, 399] on link "cus_SpnvsvZytayuHY" at bounding box center [502, 404] width 67 height 10
